Goal: Register for event/course

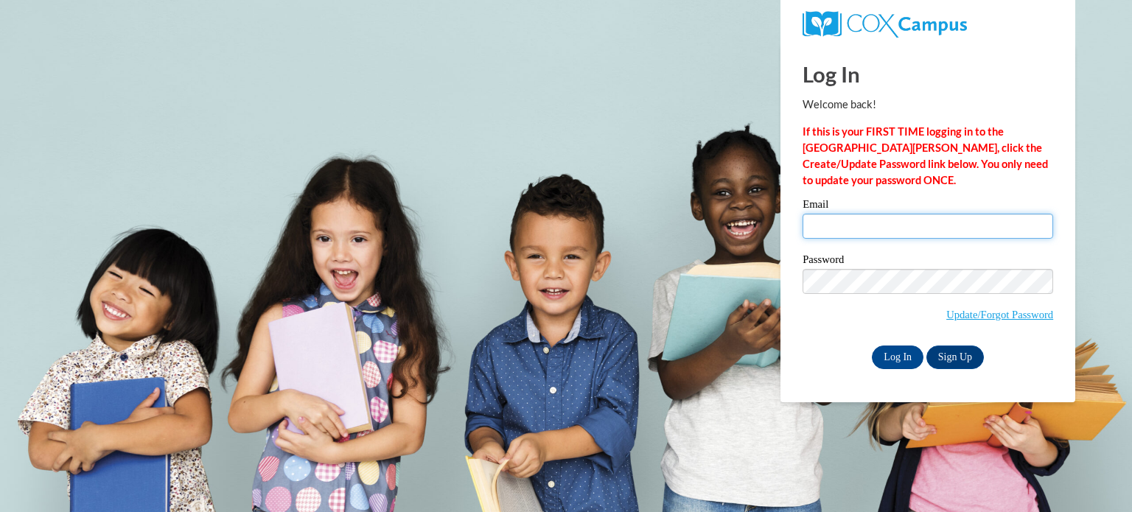
click at [899, 231] on input "Email" at bounding box center [927, 226] width 251 height 25
type input "Johnetta.Starks@apsk12.org"
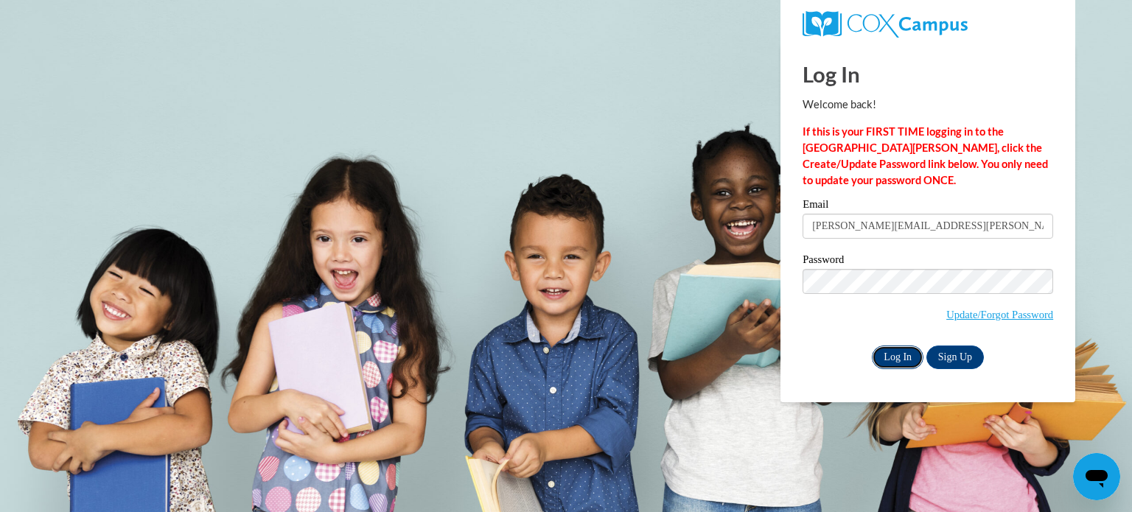
click at [889, 359] on input "Log In" at bounding box center [898, 358] width 52 height 24
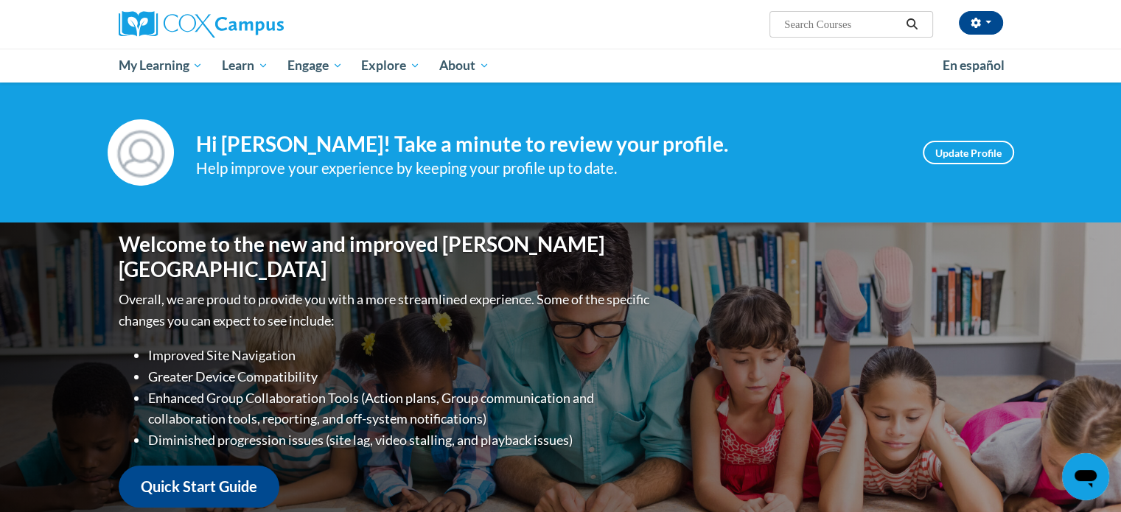
click at [918, 29] on icon "Search" at bounding box center [911, 23] width 13 height 11
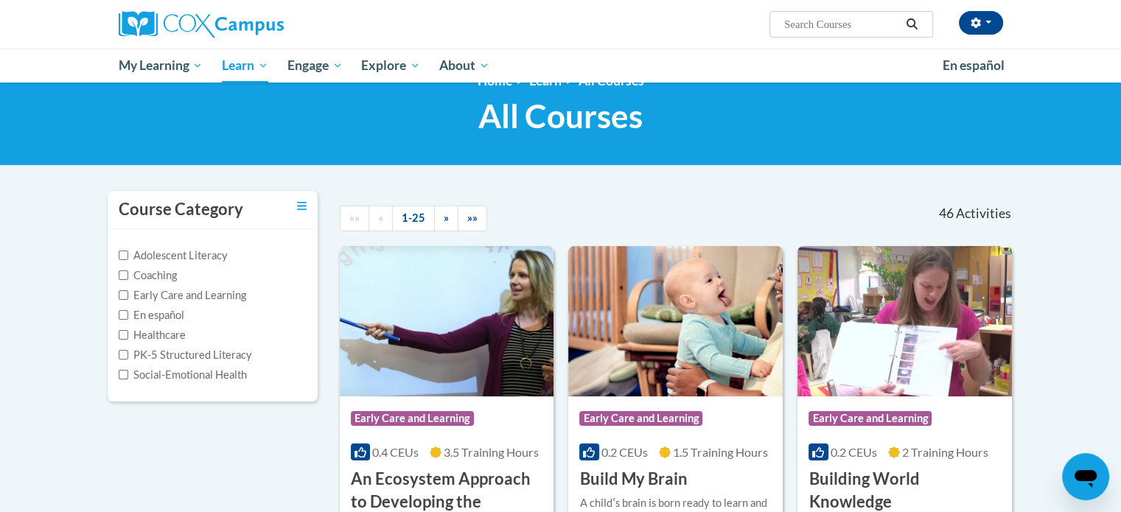
scroll to position [21, 0]
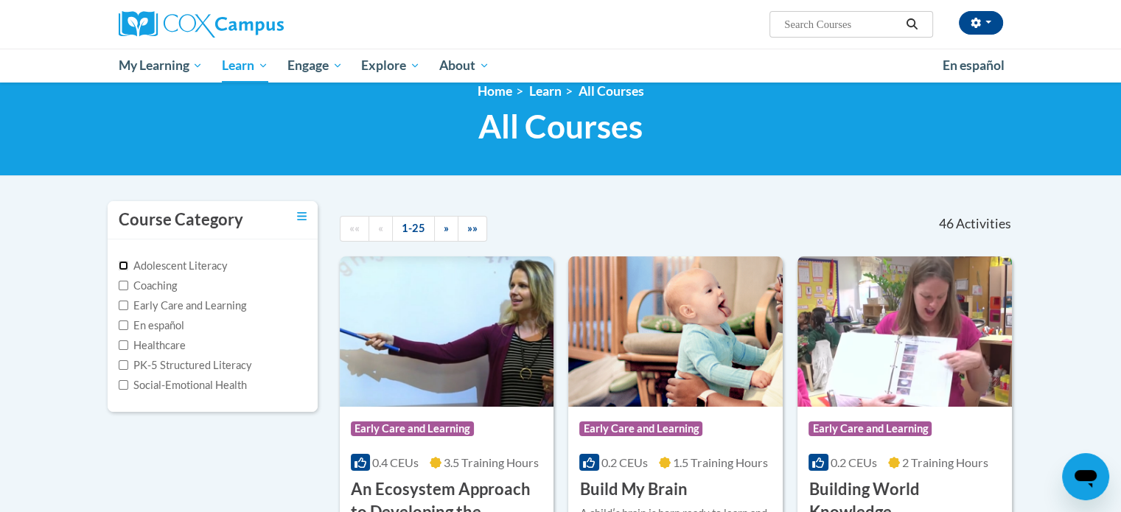
click at [120, 262] on input "Adolescent Literacy" at bounding box center [124, 266] width 10 height 10
checkbox input "true"
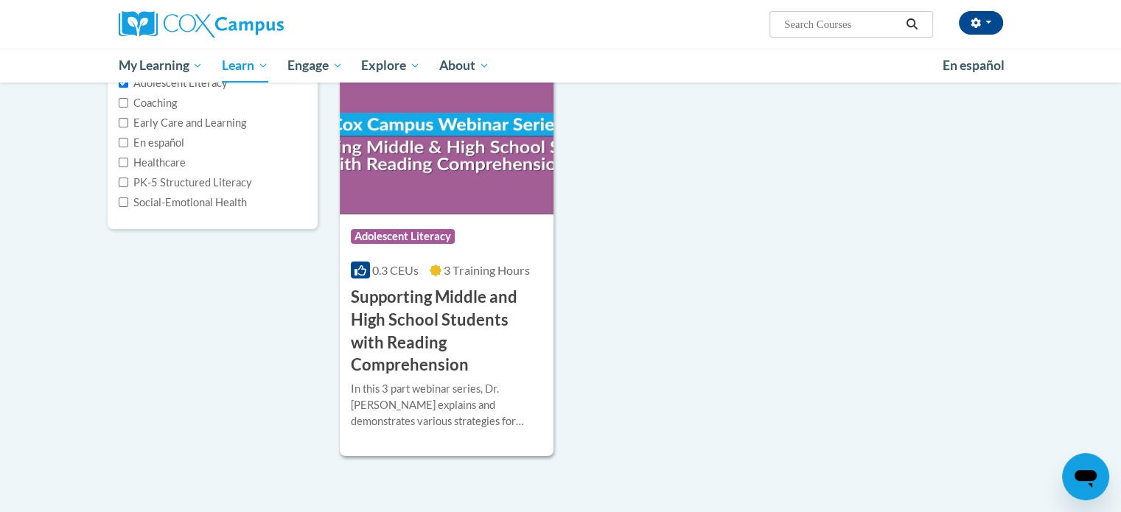
scroll to position [208, 0]
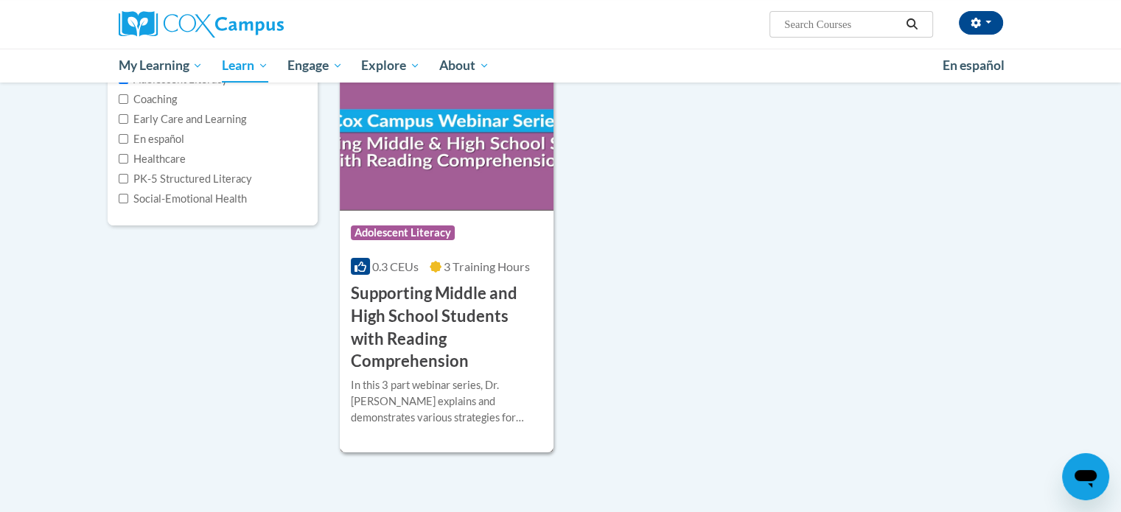
click at [463, 321] on h3 "Supporting Middle and High School Students with Reading Comprehension" at bounding box center [447, 327] width 192 height 91
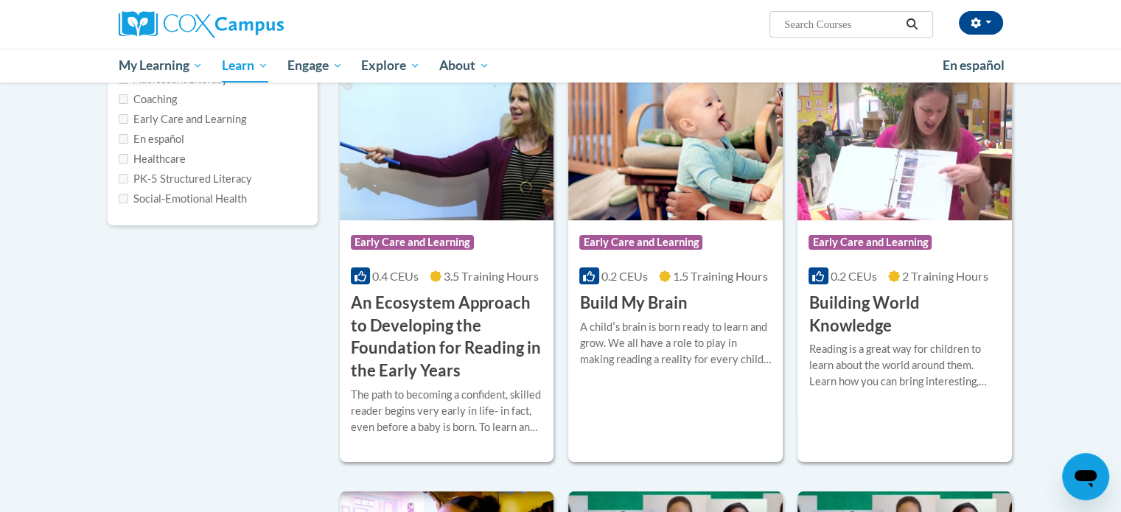
click at [127, 177] on label "PK-5 Structured Literacy" at bounding box center [185, 179] width 133 height 16
click at [119, 178] on input "PK-5 Structured Literacy" at bounding box center [124, 179] width 10 height 10
checkbox input "true"
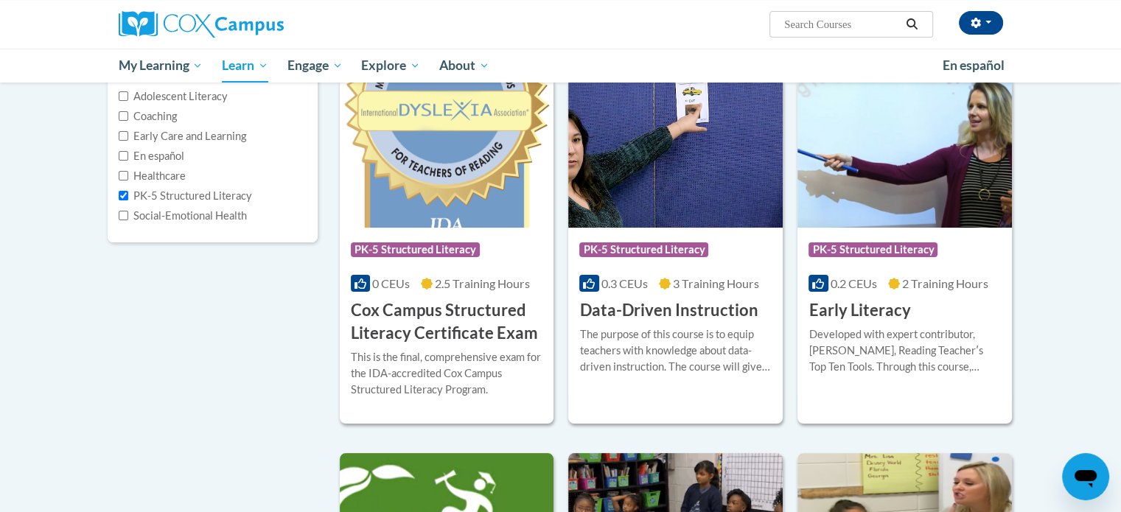
scroll to position [196, 0]
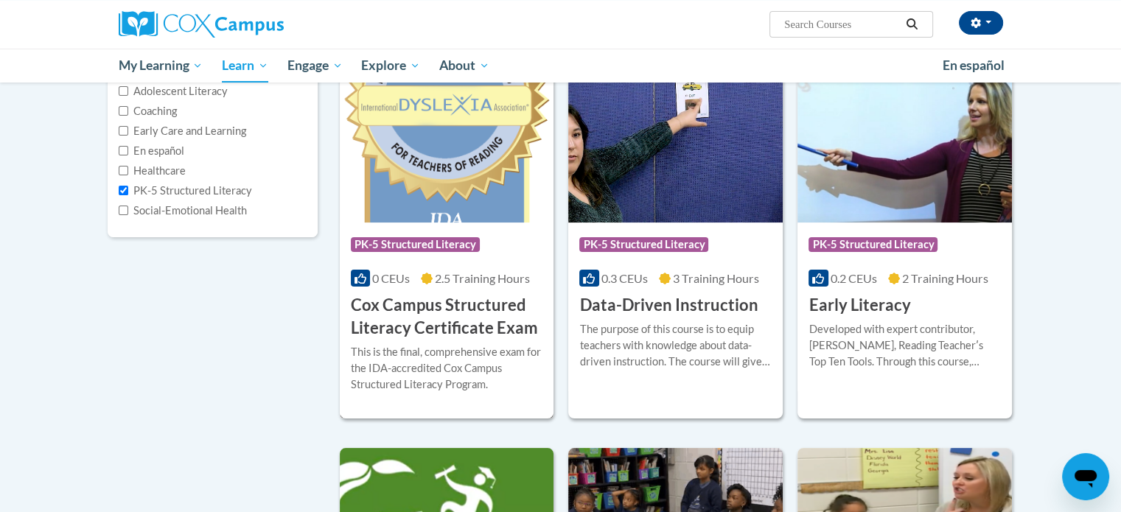
click at [482, 304] on h3 "Cox Campus Structured Literacy Certificate Exam" at bounding box center [447, 317] width 192 height 46
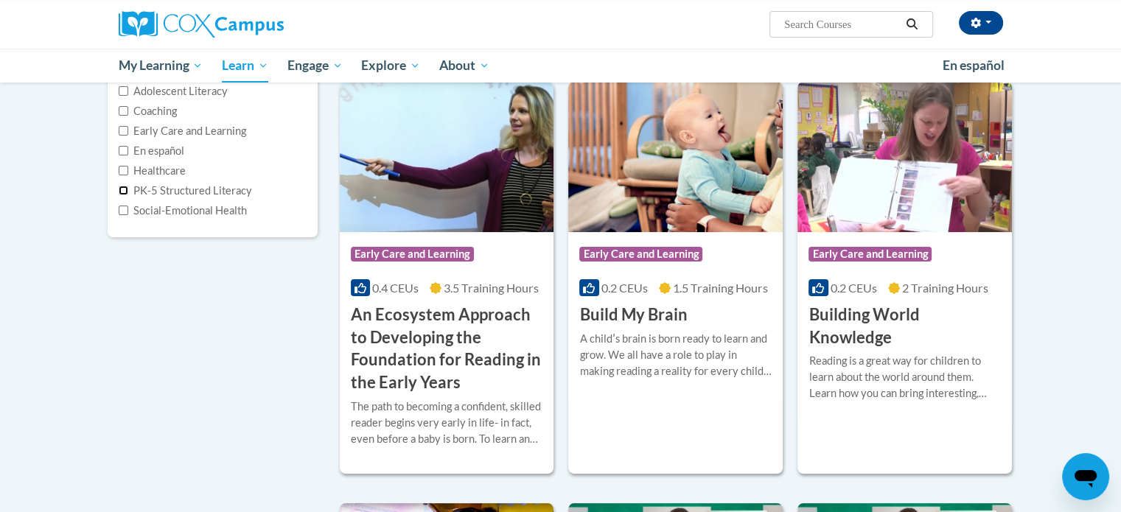
click at [119, 186] on input "PK-5 Structured Literacy" at bounding box center [124, 191] width 10 height 10
checkbox input "true"
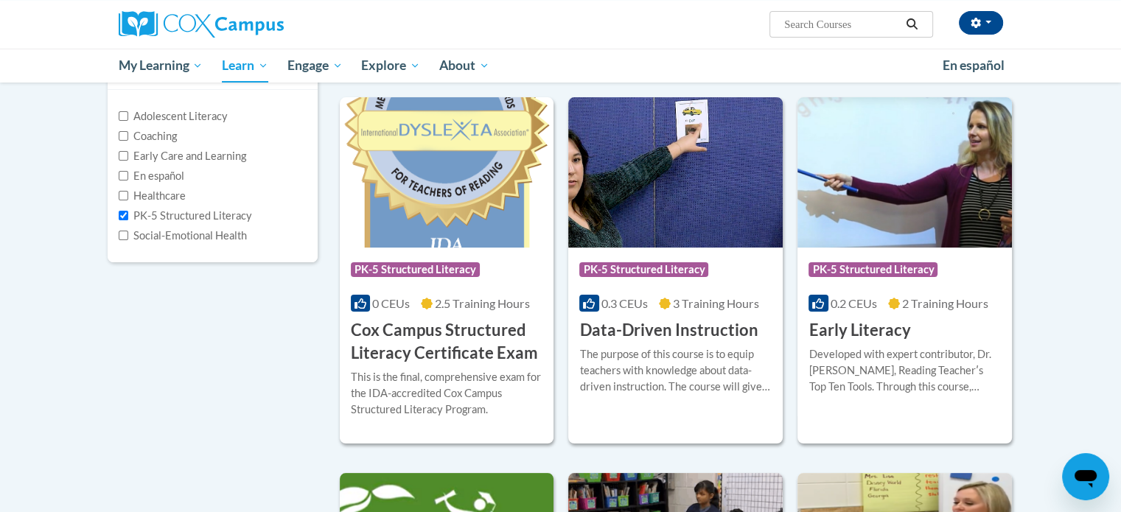
scroll to position [174, 0]
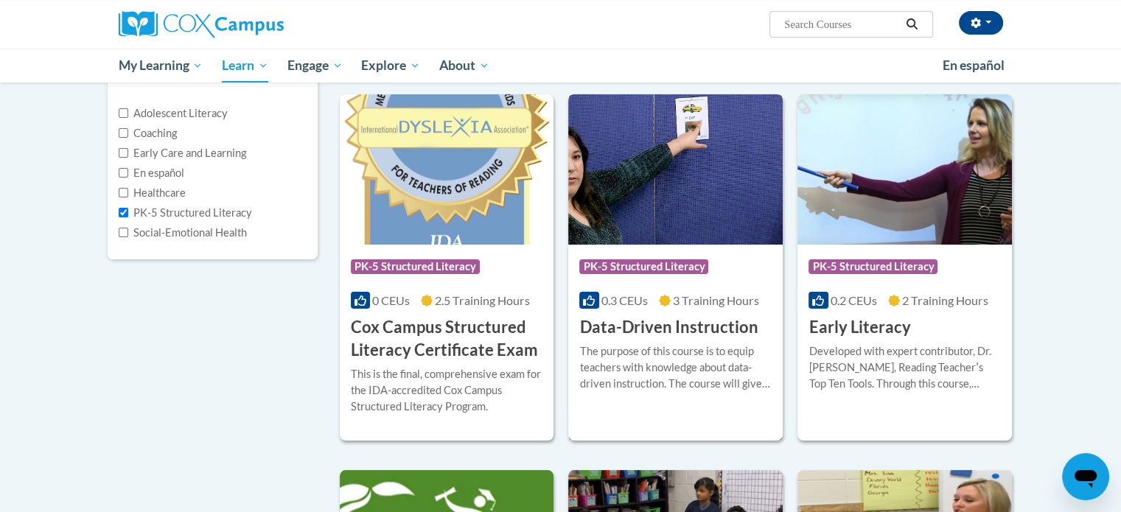
click at [678, 332] on h3 "Data-Driven Instruction" at bounding box center [668, 327] width 178 height 23
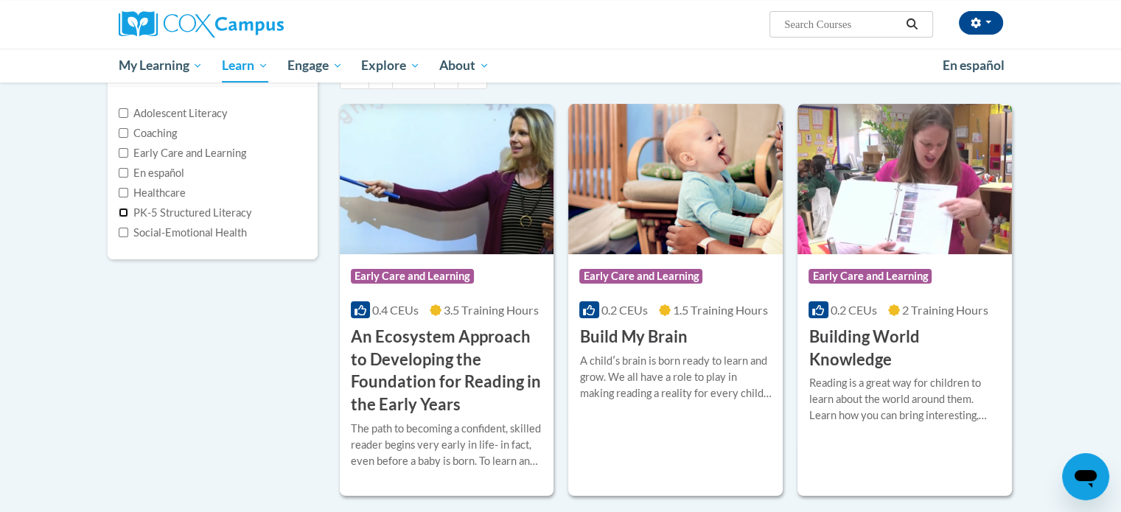
click at [123, 211] on input "PK-5 Structured Literacy" at bounding box center [124, 213] width 10 height 10
checkbox input "true"
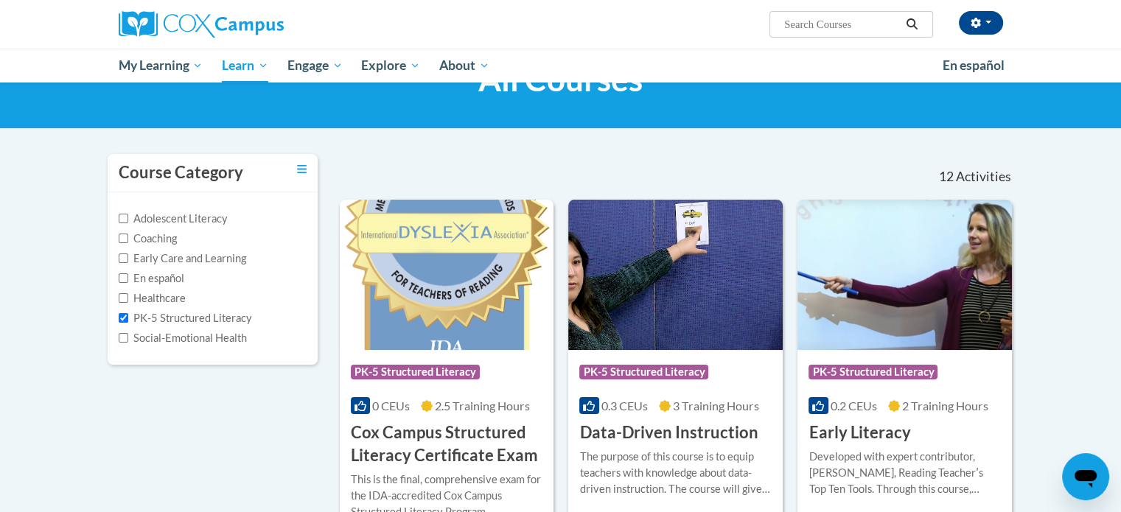
scroll to position [66, 0]
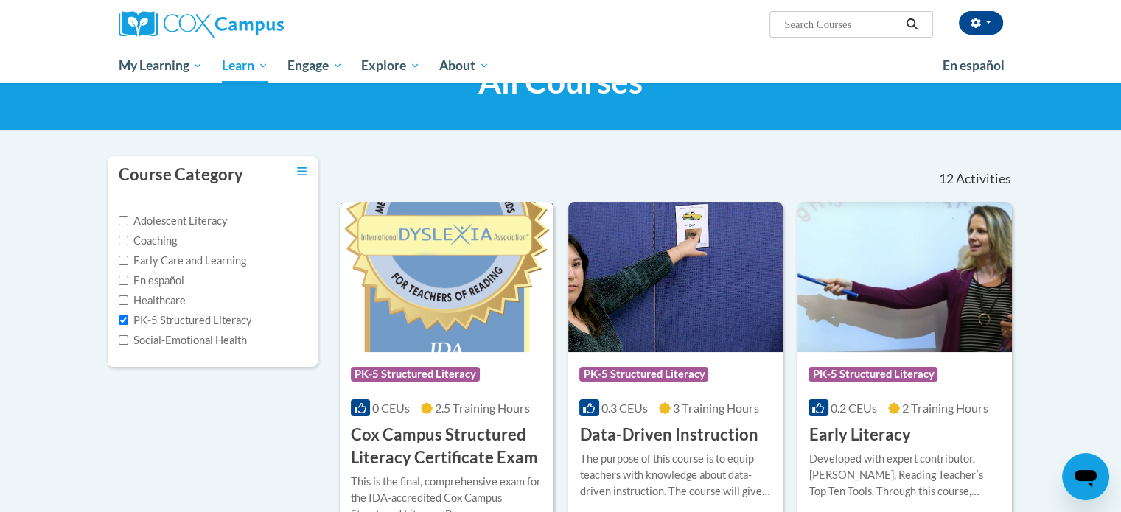
click at [411, 438] on h3 "Cox Campus Structured Literacy Certificate Exam" at bounding box center [447, 447] width 192 height 46
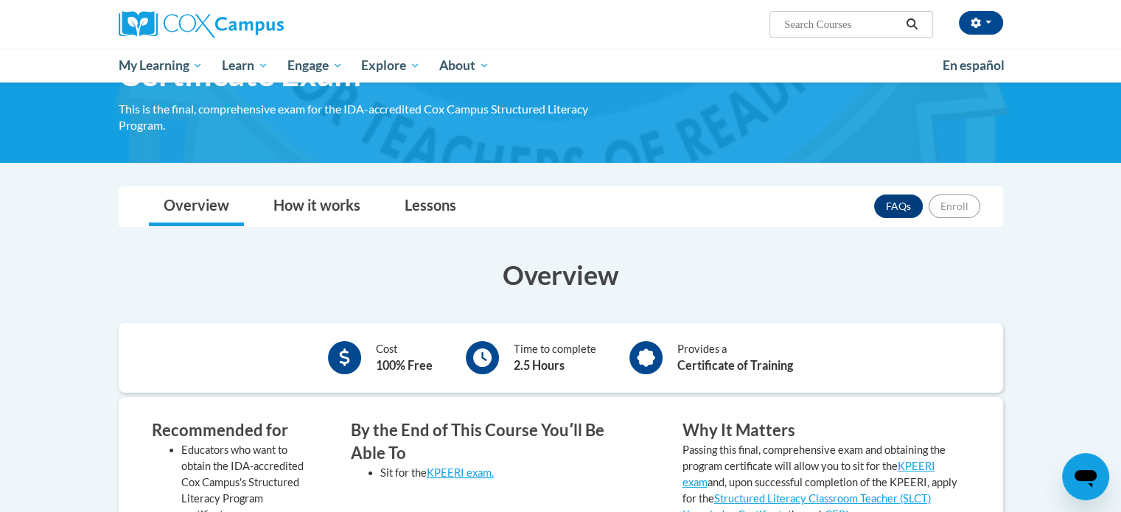
scroll to position [26, 0]
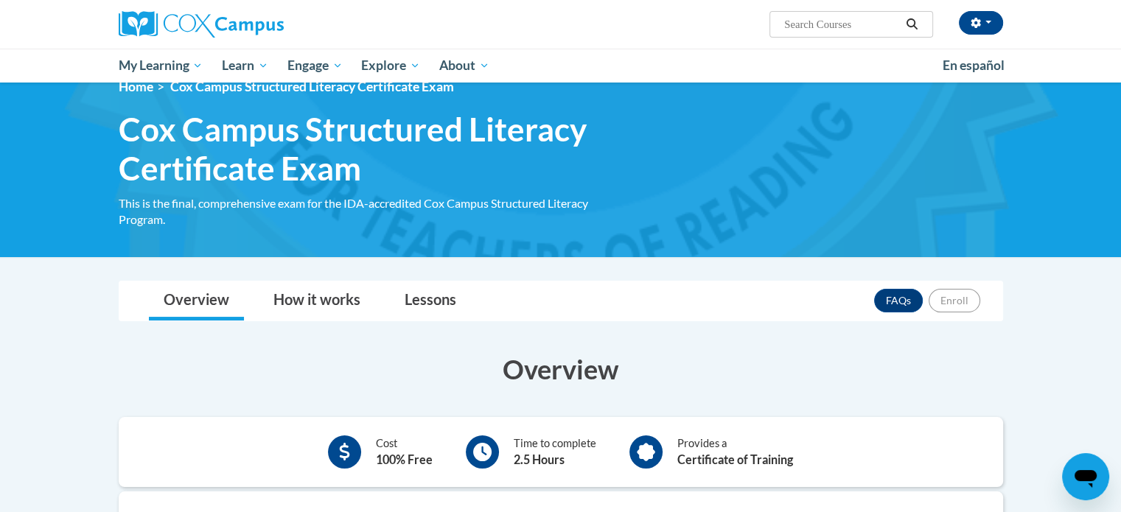
click at [1098, 74] on div "[PERSON_NAME] ([GEOGRAPHIC_DATA]/New_York UTC-04:00) My Profile Inbox My Transc…" at bounding box center [560, 41] width 1121 height 83
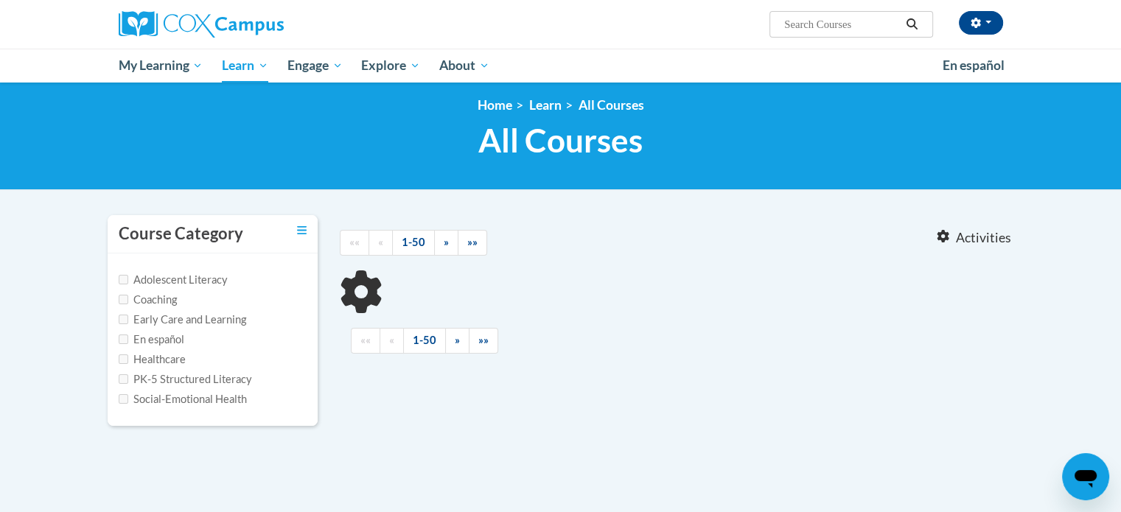
scroll to position [66, 0]
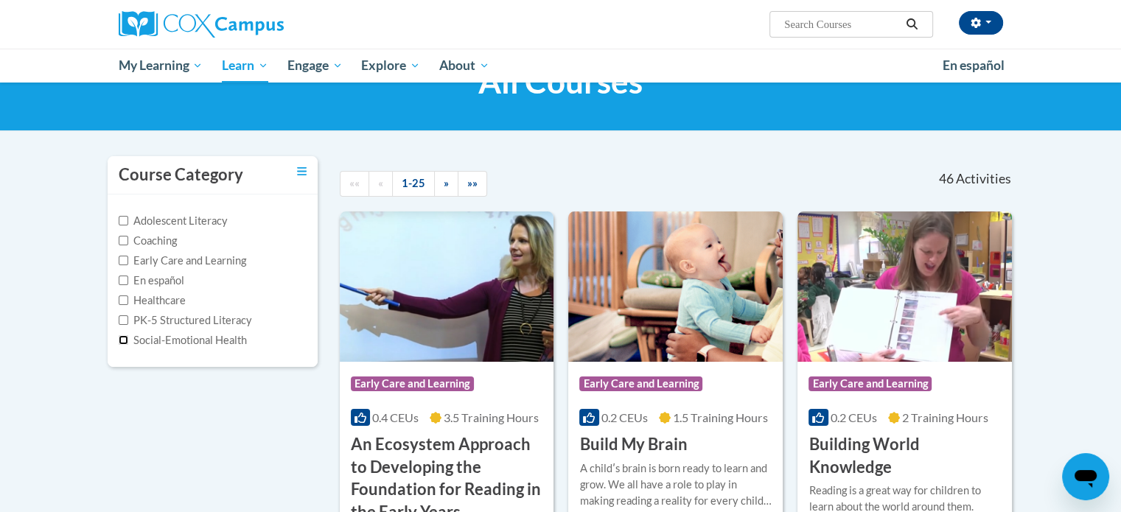
click at [122, 338] on input "Social-Emotional Health" at bounding box center [124, 340] width 10 height 10
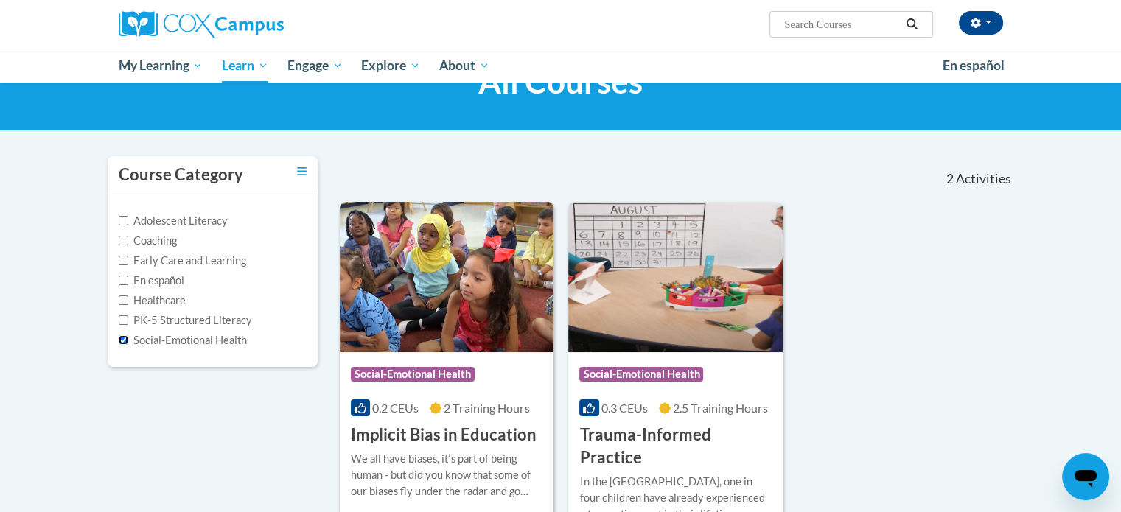
click at [121, 338] on input "Social-Emotional Health" at bounding box center [124, 340] width 10 height 10
checkbox input "false"
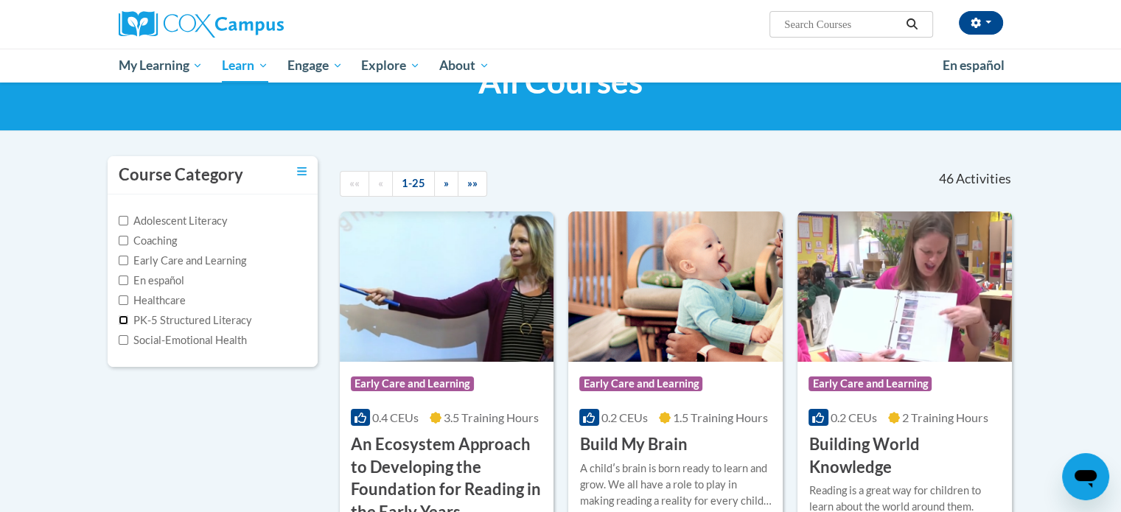
click at [124, 317] on input "PK-5 Structured Literacy" at bounding box center [124, 320] width 10 height 10
checkbox input "true"
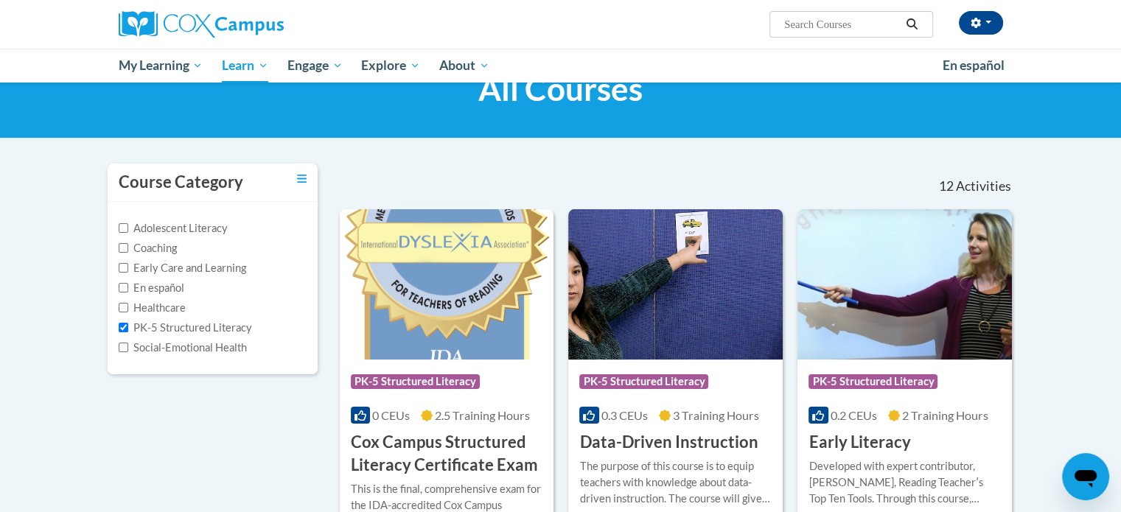
scroll to position [0, 0]
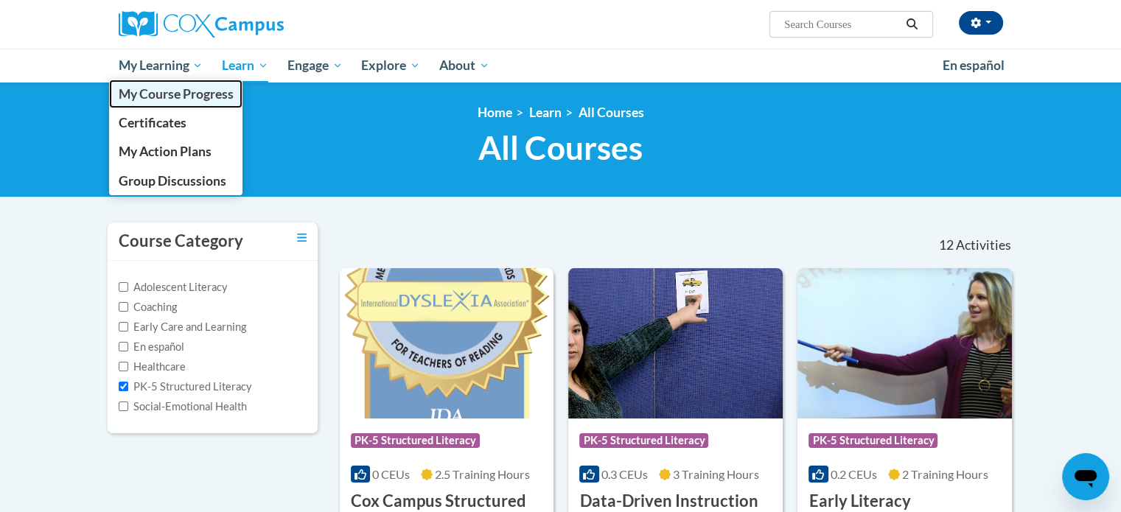
click at [178, 105] on link "My Course Progress" at bounding box center [176, 94] width 134 height 29
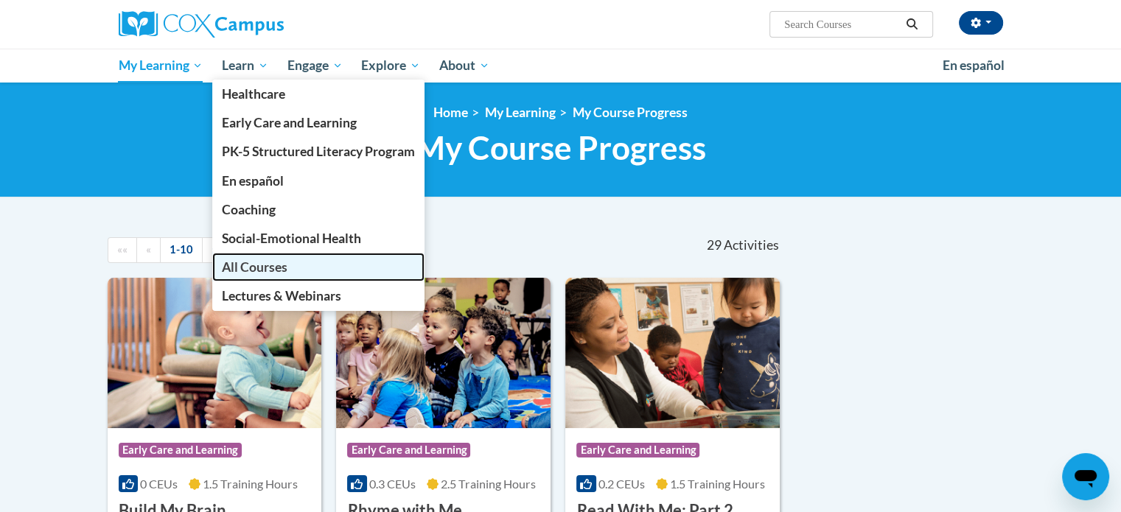
click at [256, 265] on span "All Courses" at bounding box center [255, 266] width 66 height 15
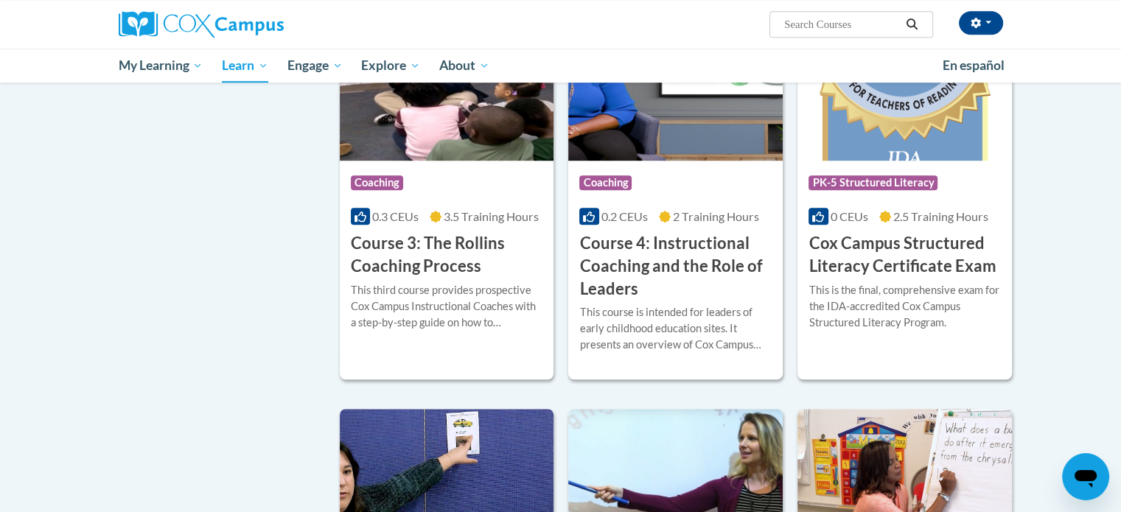
scroll to position [1108, 0]
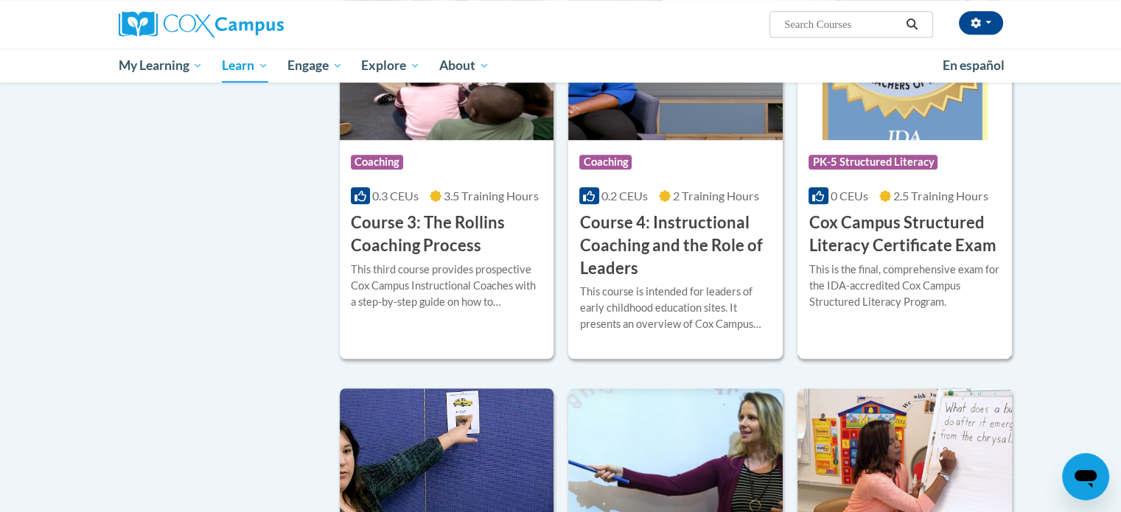
click at [872, 257] on h3 "Cox Campus Structured Literacy Certificate Exam" at bounding box center [904, 234] width 192 height 46
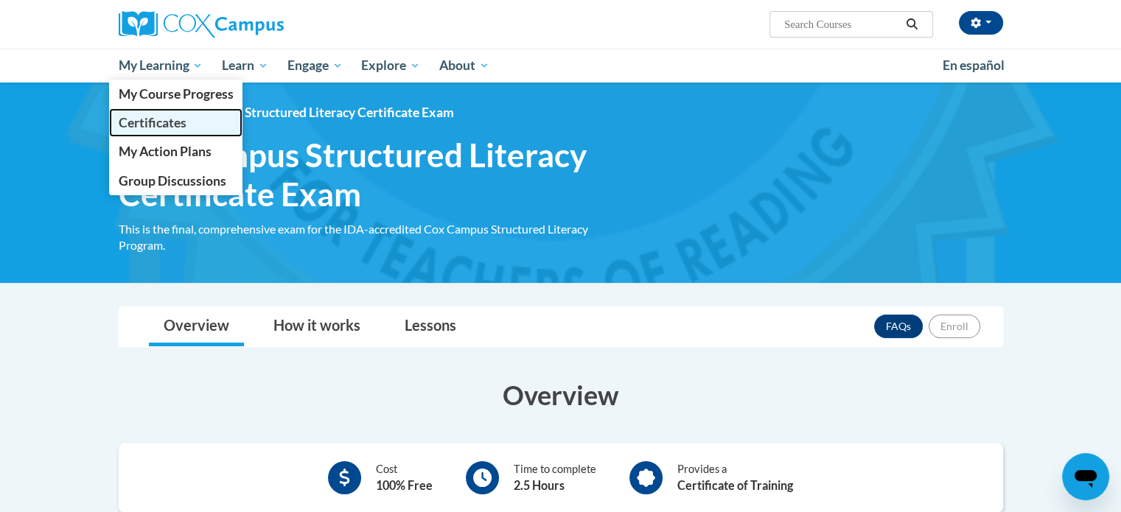
click at [173, 126] on span "Certificates" at bounding box center [152, 122] width 68 height 15
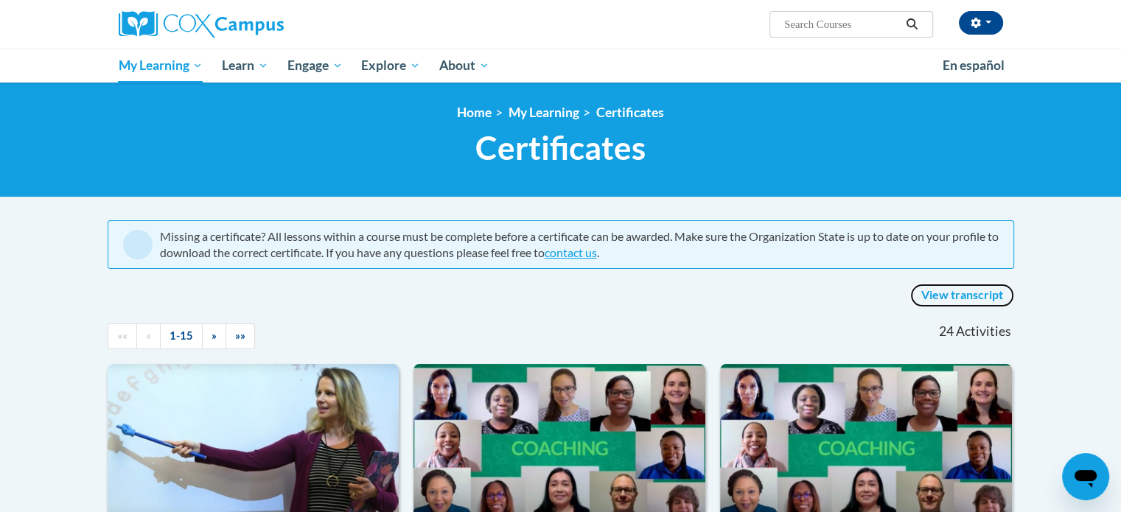
click at [964, 297] on link "View transcript" at bounding box center [962, 296] width 104 height 24
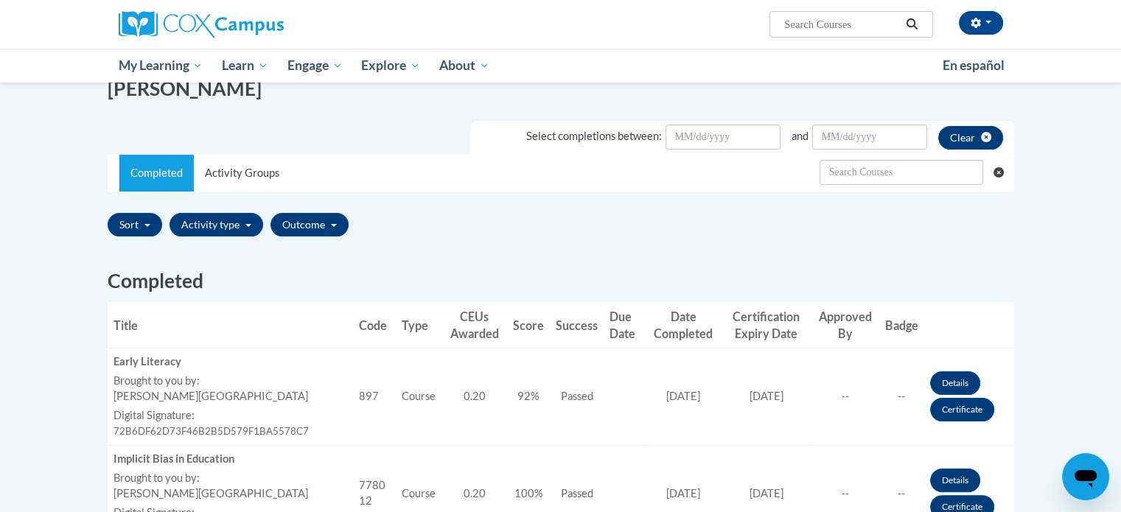
scroll to position [114, 0]
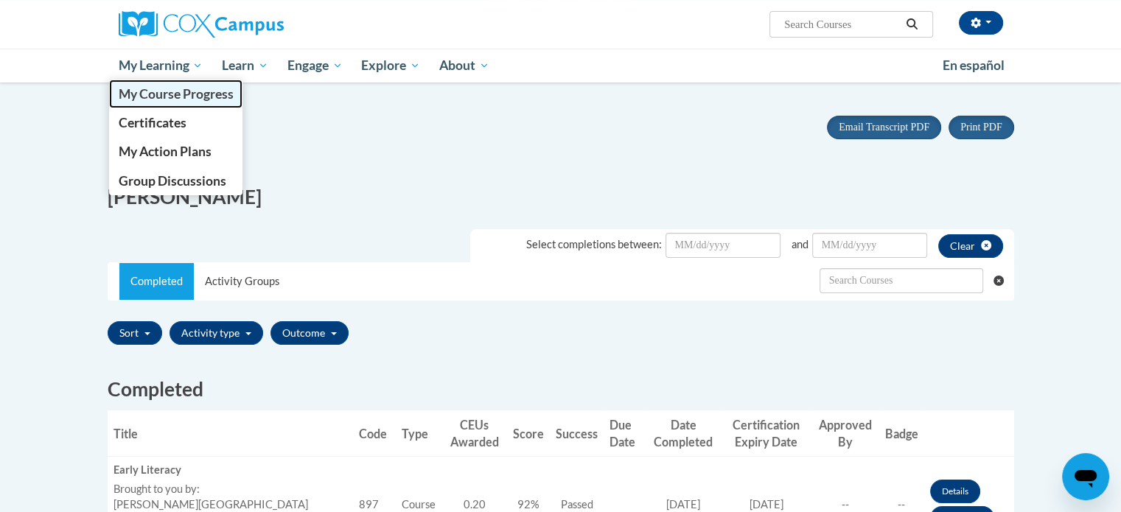
click at [186, 96] on span "My Course Progress" at bounding box center [175, 93] width 115 height 15
click at [195, 92] on span "My Course Progress" at bounding box center [175, 93] width 115 height 15
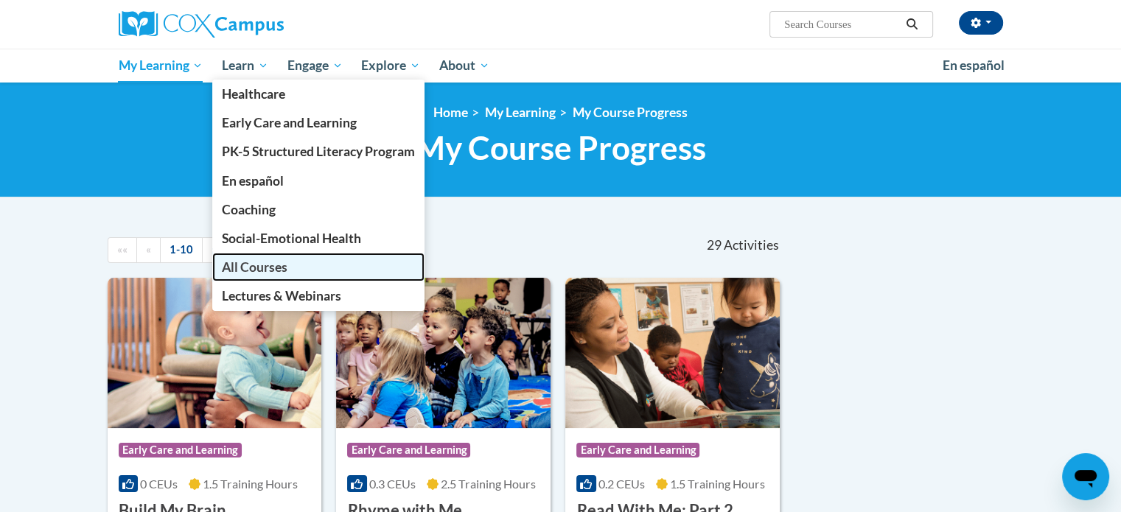
click at [267, 270] on span "All Courses" at bounding box center [255, 266] width 66 height 15
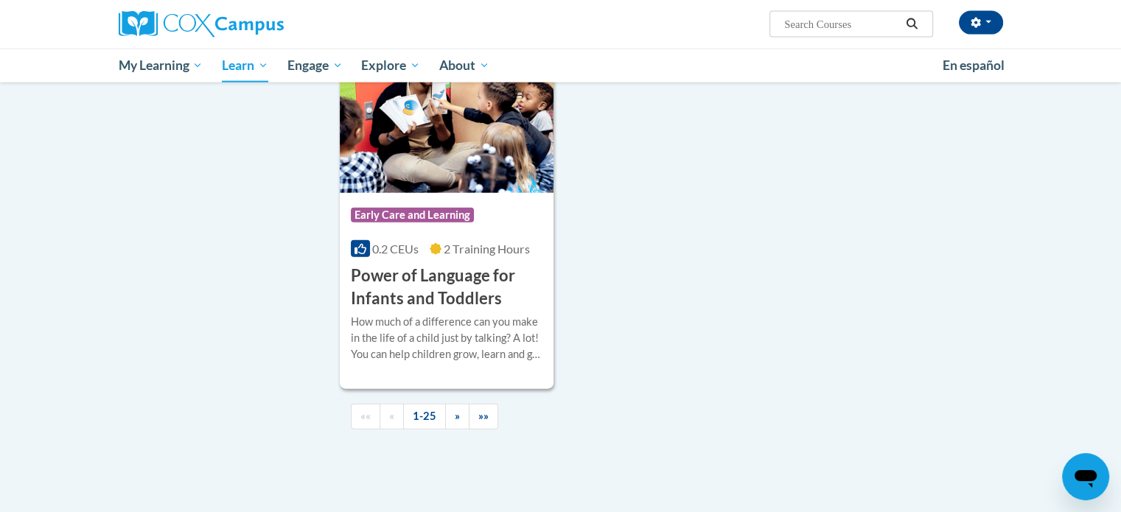
scroll to position [3384, 0]
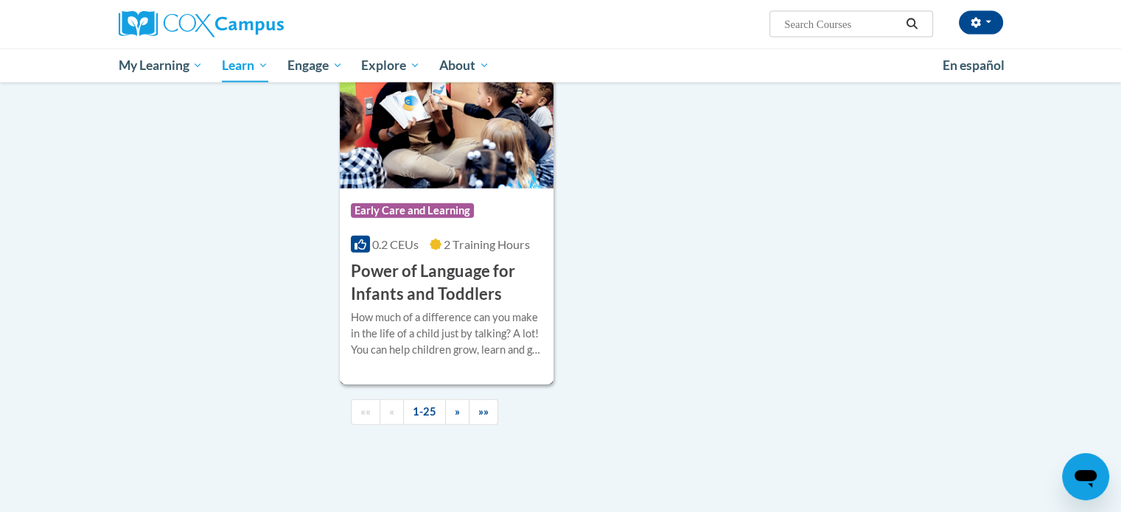
click at [402, 281] on h3 "Power of Language for Infants and Toddlers" at bounding box center [447, 283] width 192 height 46
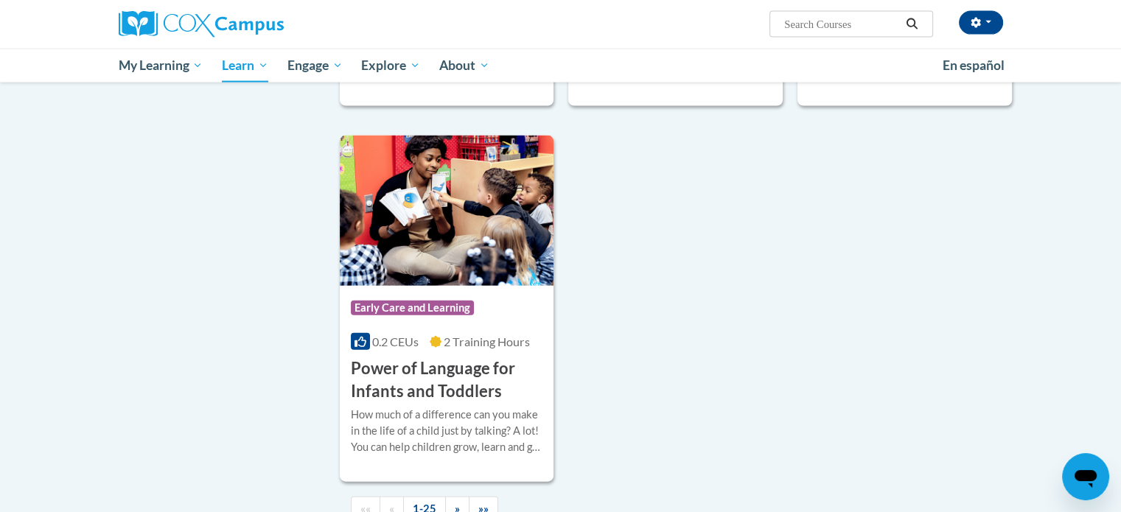
scroll to position [3389, 0]
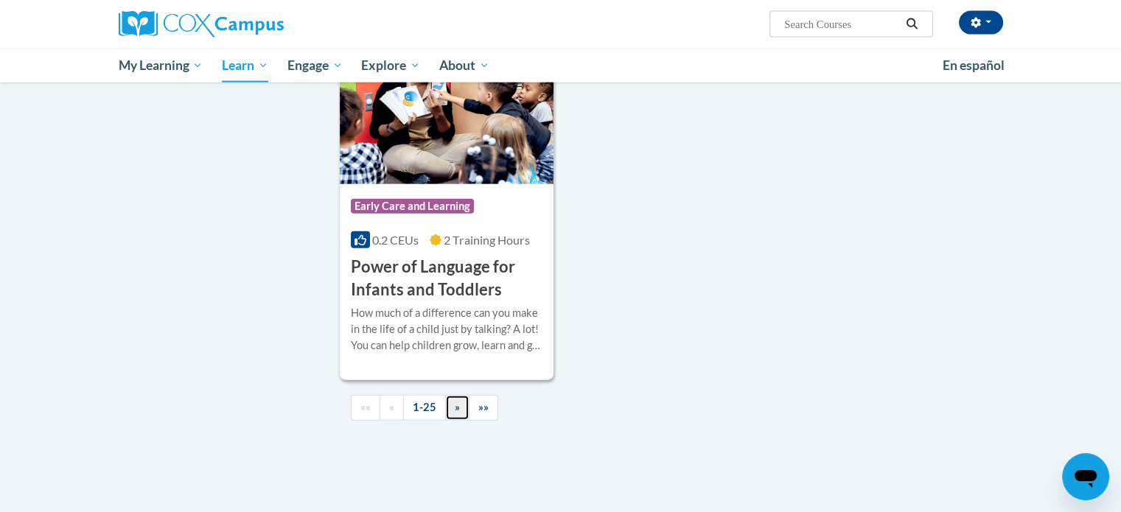
click at [455, 413] on span "»" at bounding box center [457, 407] width 5 height 13
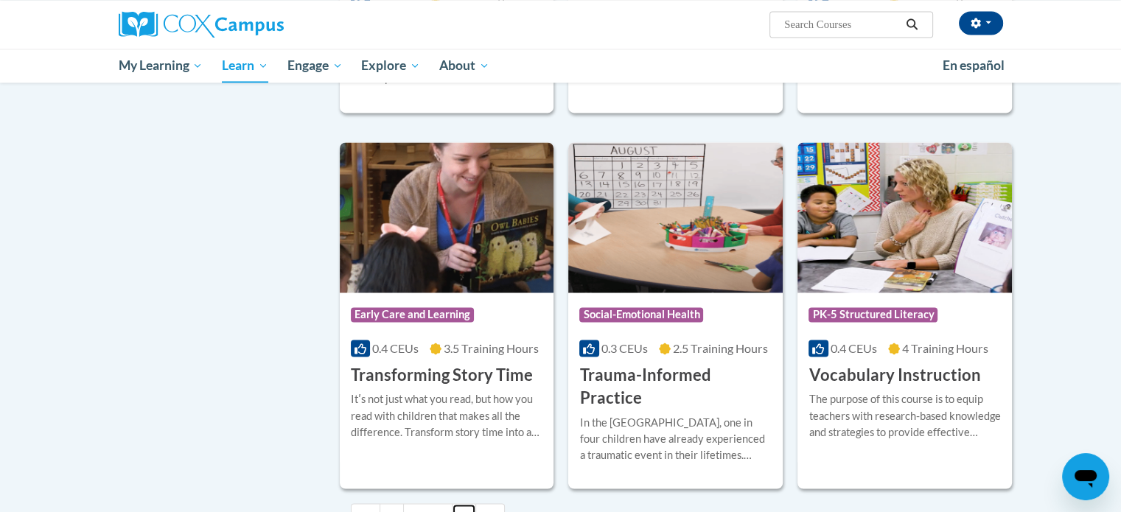
scroll to position [2524, 0]
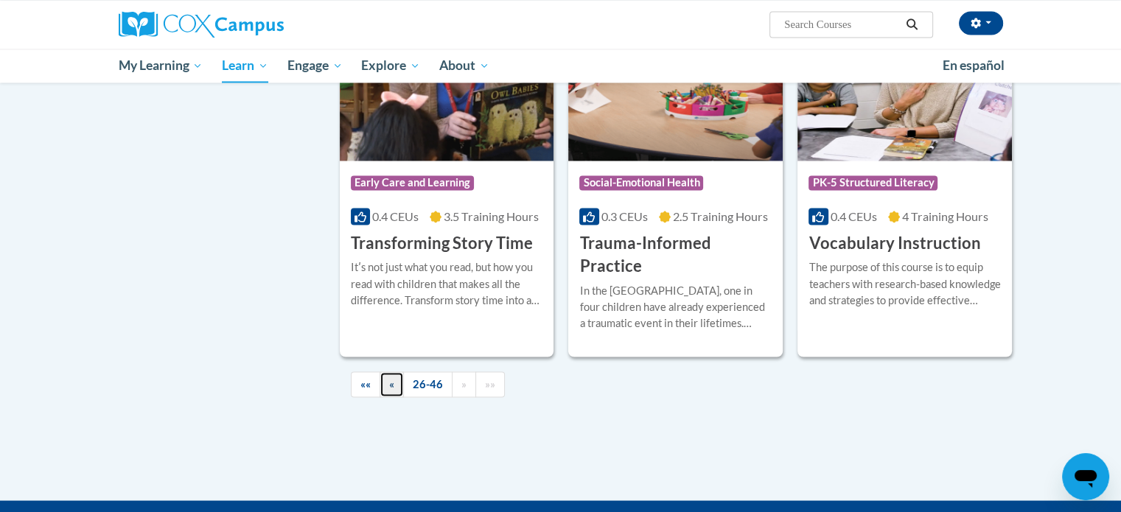
click at [392, 377] on span "«" at bounding box center [391, 383] width 5 height 13
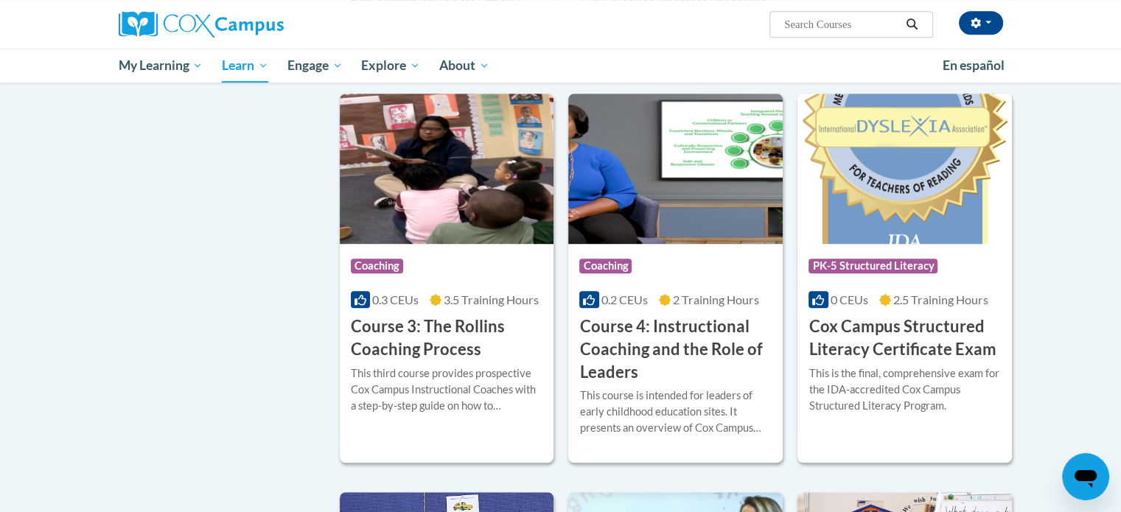
scroll to position [1042, 0]
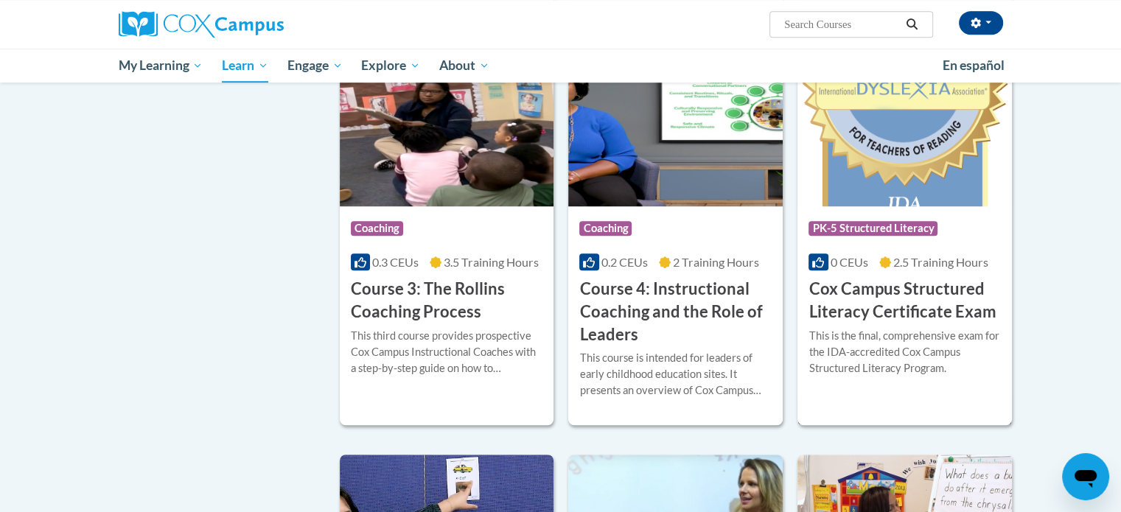
click at [852, 322] on h3 "Cox Campus Structured Literacy Certificate Exam" at bounding box center [904, 301] width 192 height 46
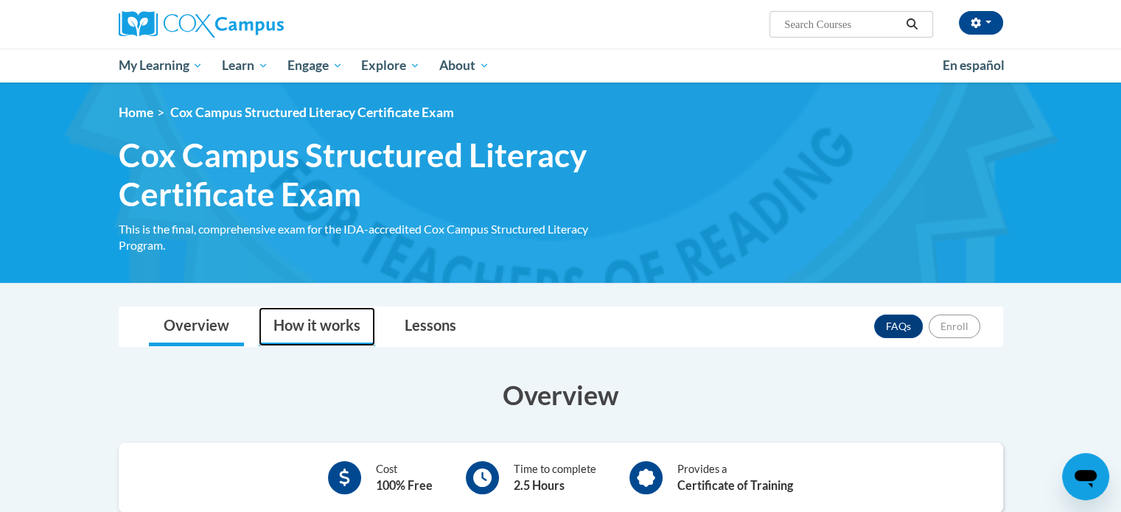
click at [325, 321] on link "How it works" at bounding box center [317, 326] width 116 height 39
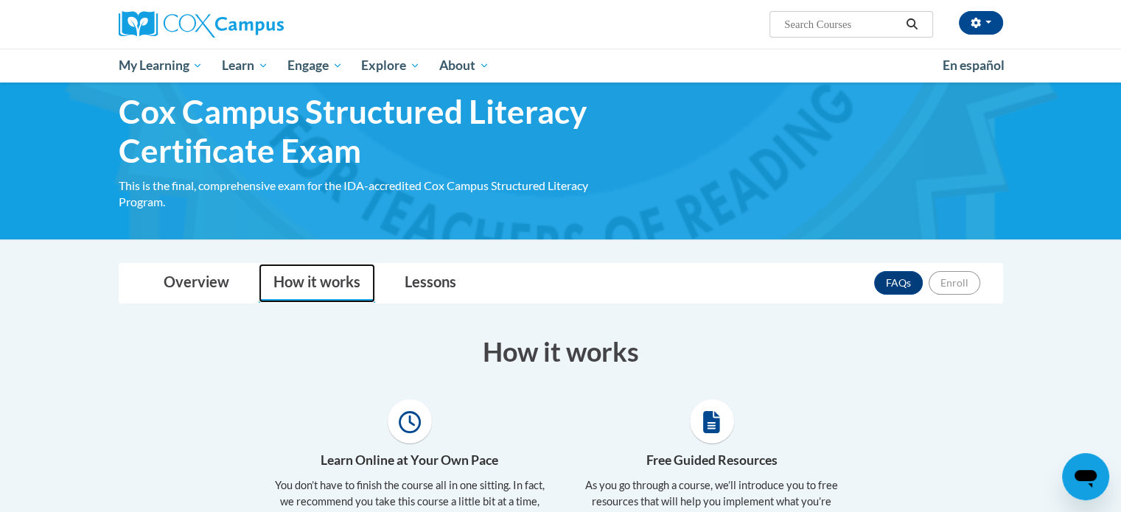
scroll to position [38, 0]
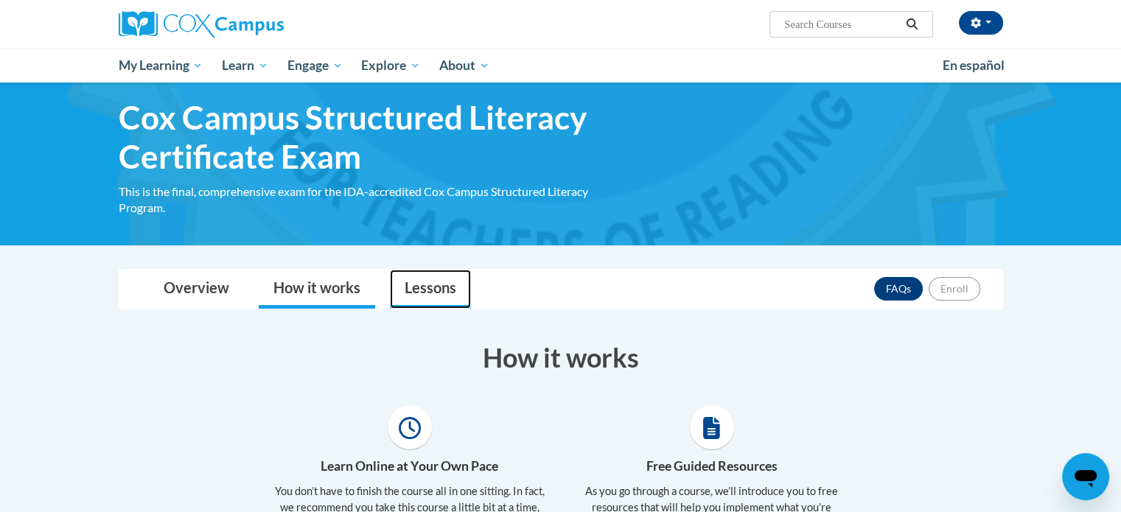
click at [433, 290] on link "Lessons" at bounding box center [430, 289] width 81 height 39
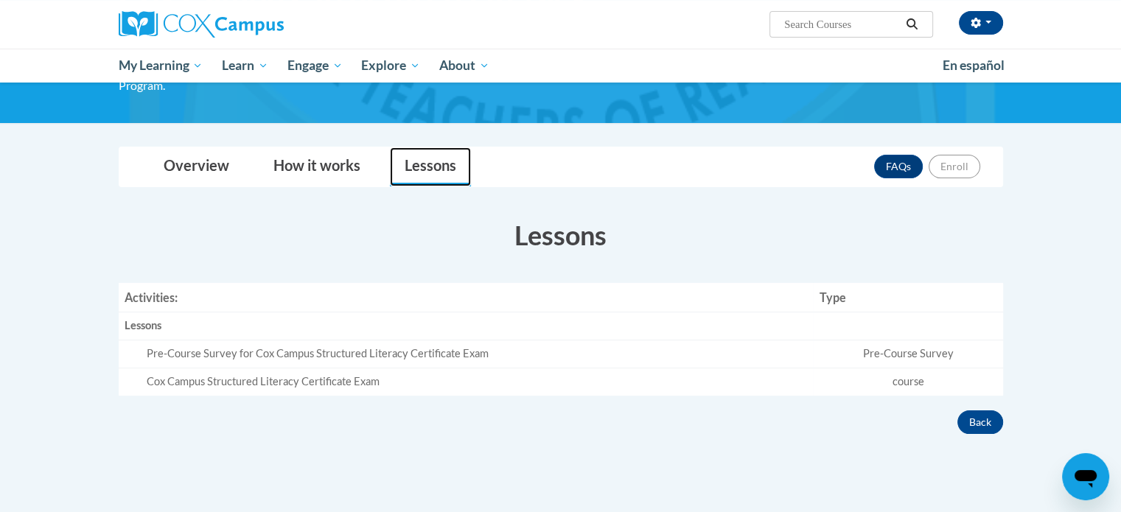
scroll to position [161, 0]
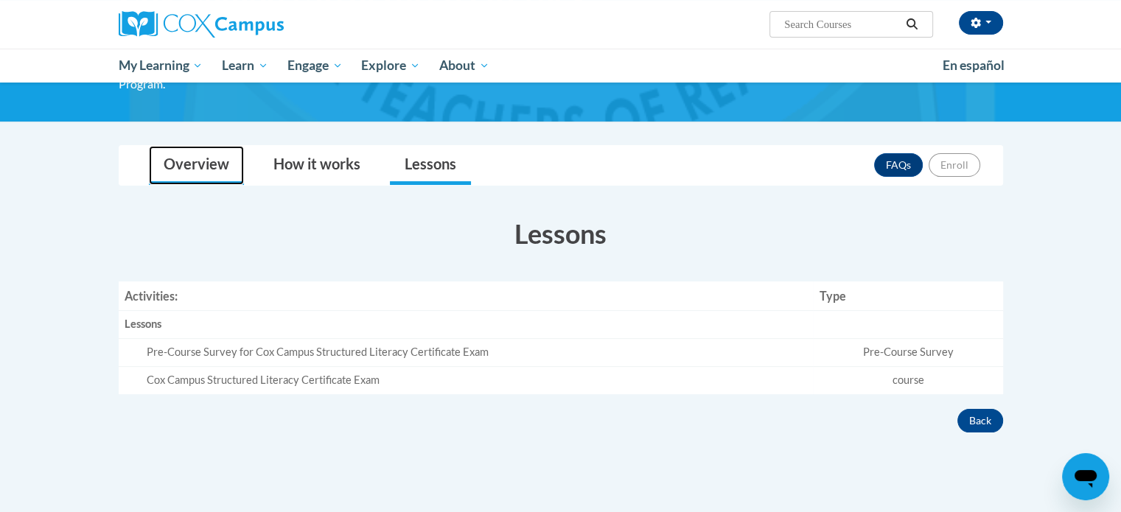
click at [200, 166] on link "Overview" at bounding box center [196, 165] width 95 height 39
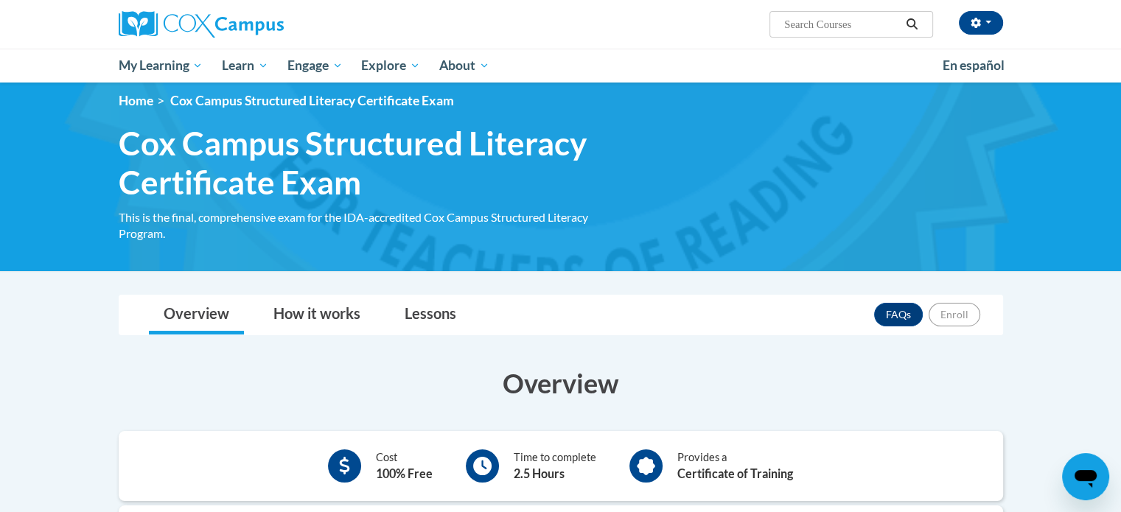
scroll to position [6, 0]
